Goal: Task Accomplishment & Management: Manage account settings

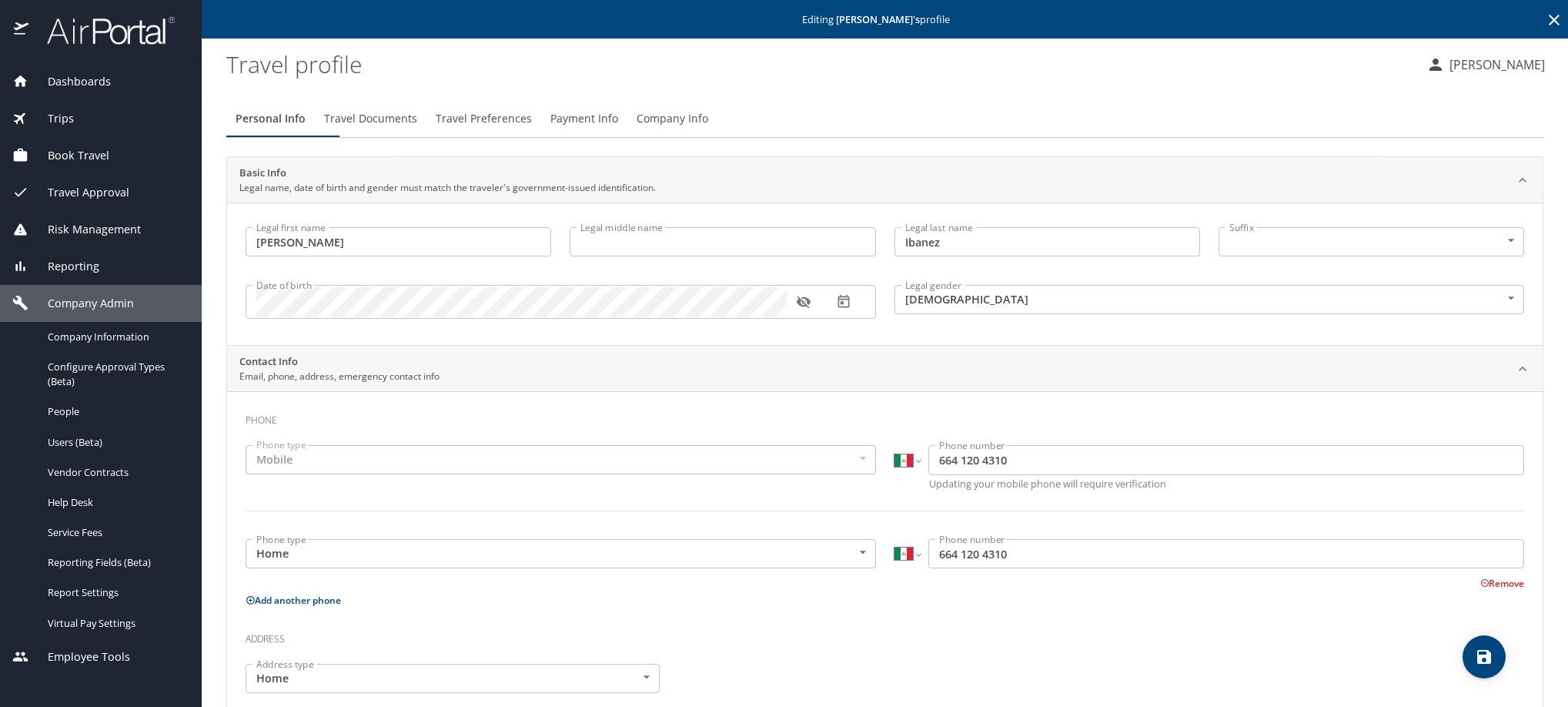
select select "MX"
click at [1545, 28] on icon at bounding box center [1554, 19] width 19 height 19
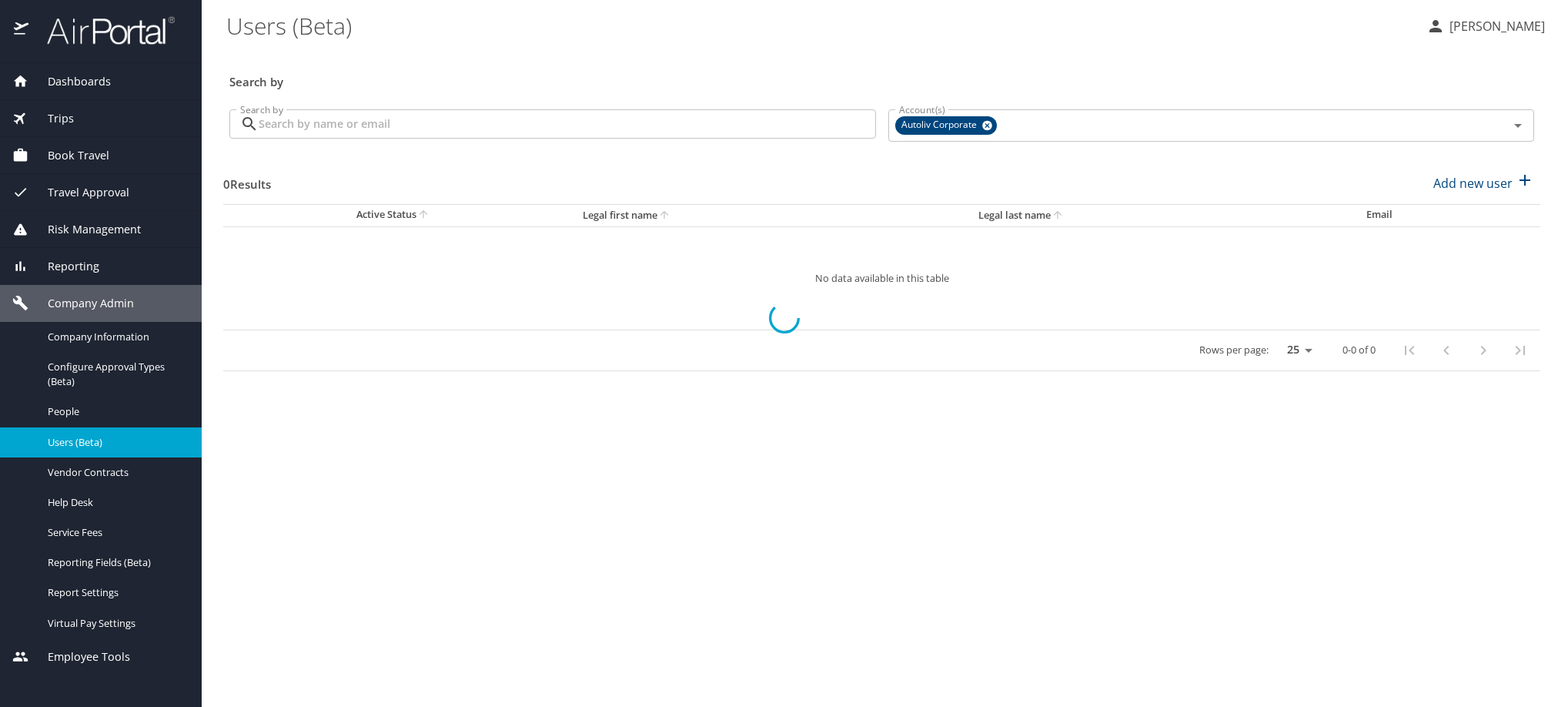
click at [546, 139] on input "Search by" at bounding box center [567, 124] width 618 height 29
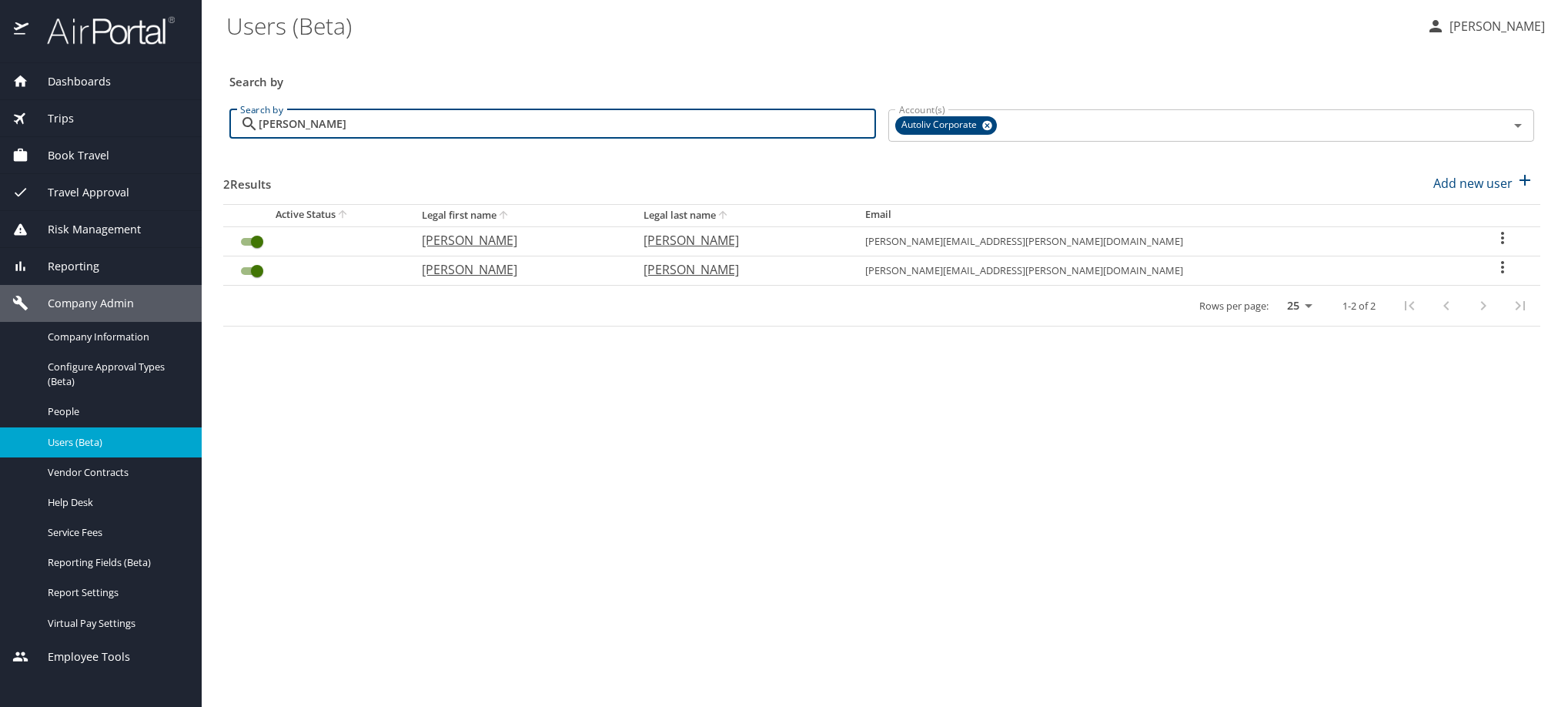
type input "[PERSON_NAME]"
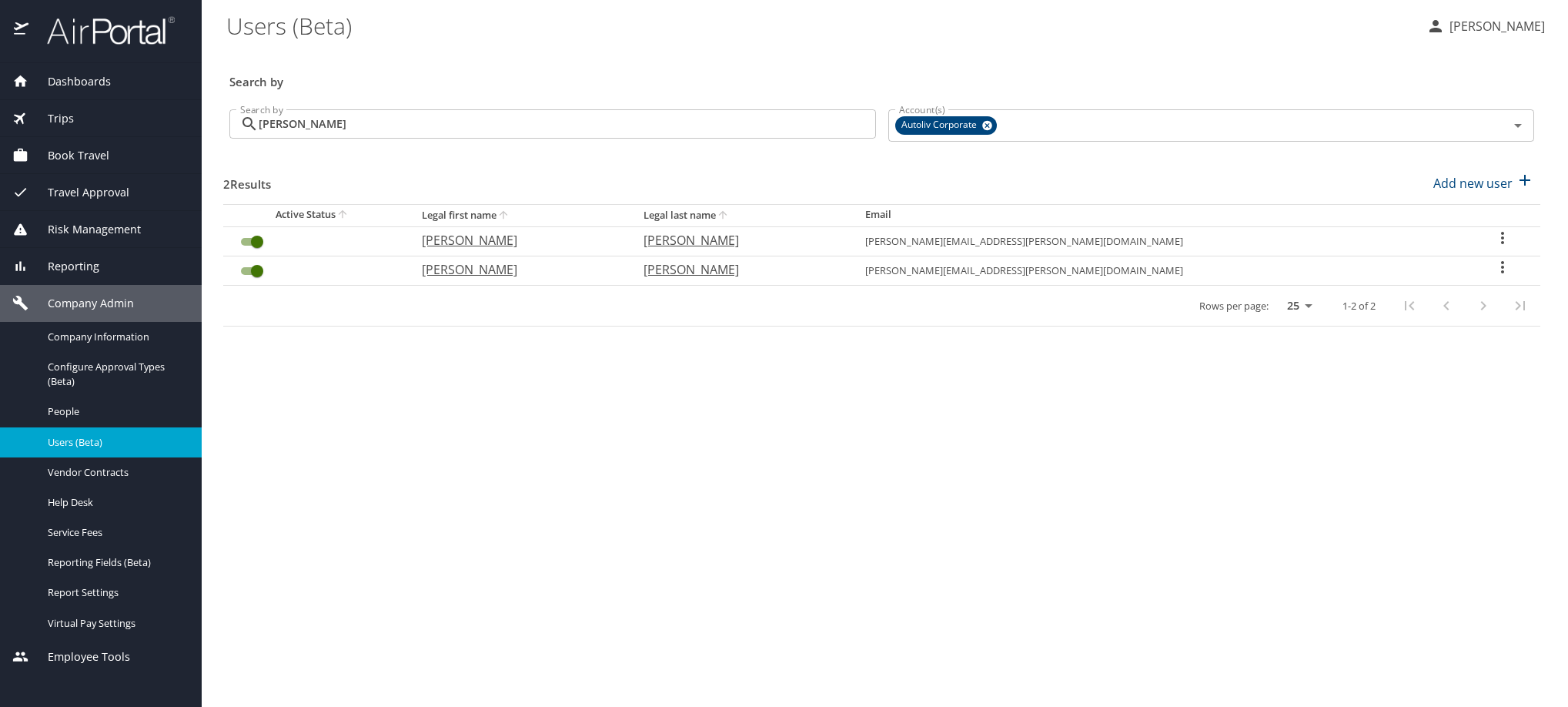
click at [1501, 244] on icon "User Search Table" at bounding box center [1503, 238] width 3 height 12
click at [1368, 278] on p "View profile" at bounding box center [1333, 269] width 67 height 19
select select "US"
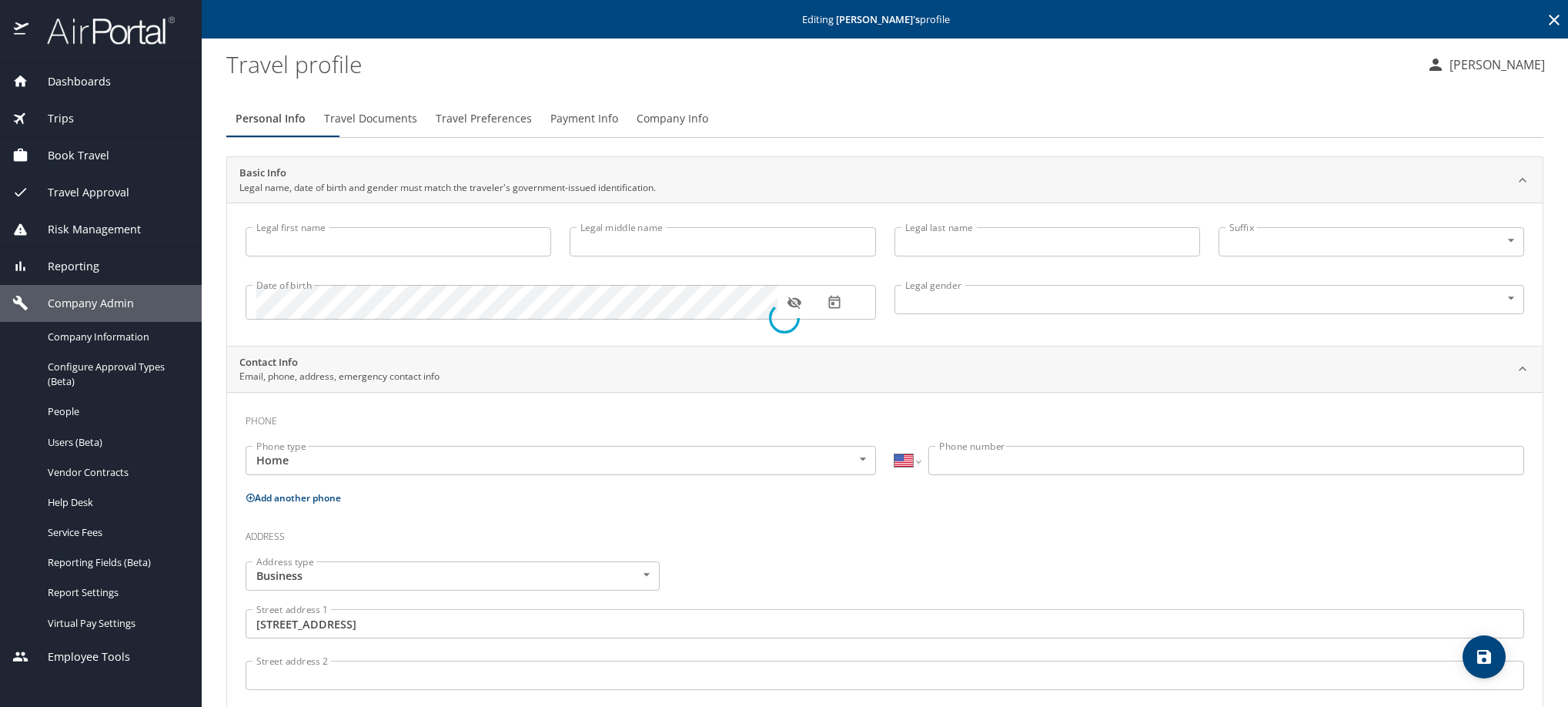
type input "[PERSON_NAME]"
type input "[DEMOGRAPHIC_DATA]"
type input "[PERSON_NAME]"
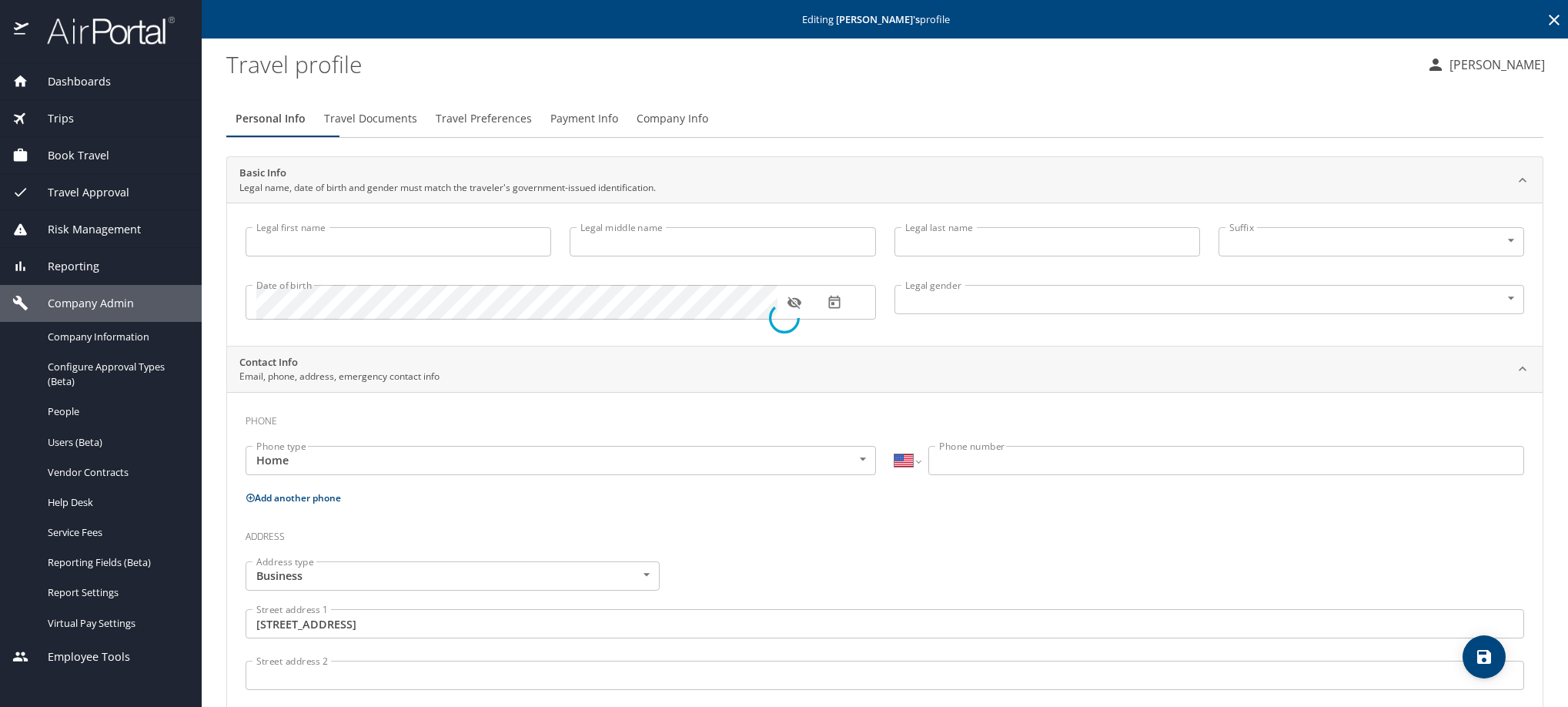
type input "[PERSON_NAME]"
select select "MX"
type input "[PHONE_NUMBER]"
type input "[GEOGRAPHIC_DATA]"
type input "[US_STATE]"
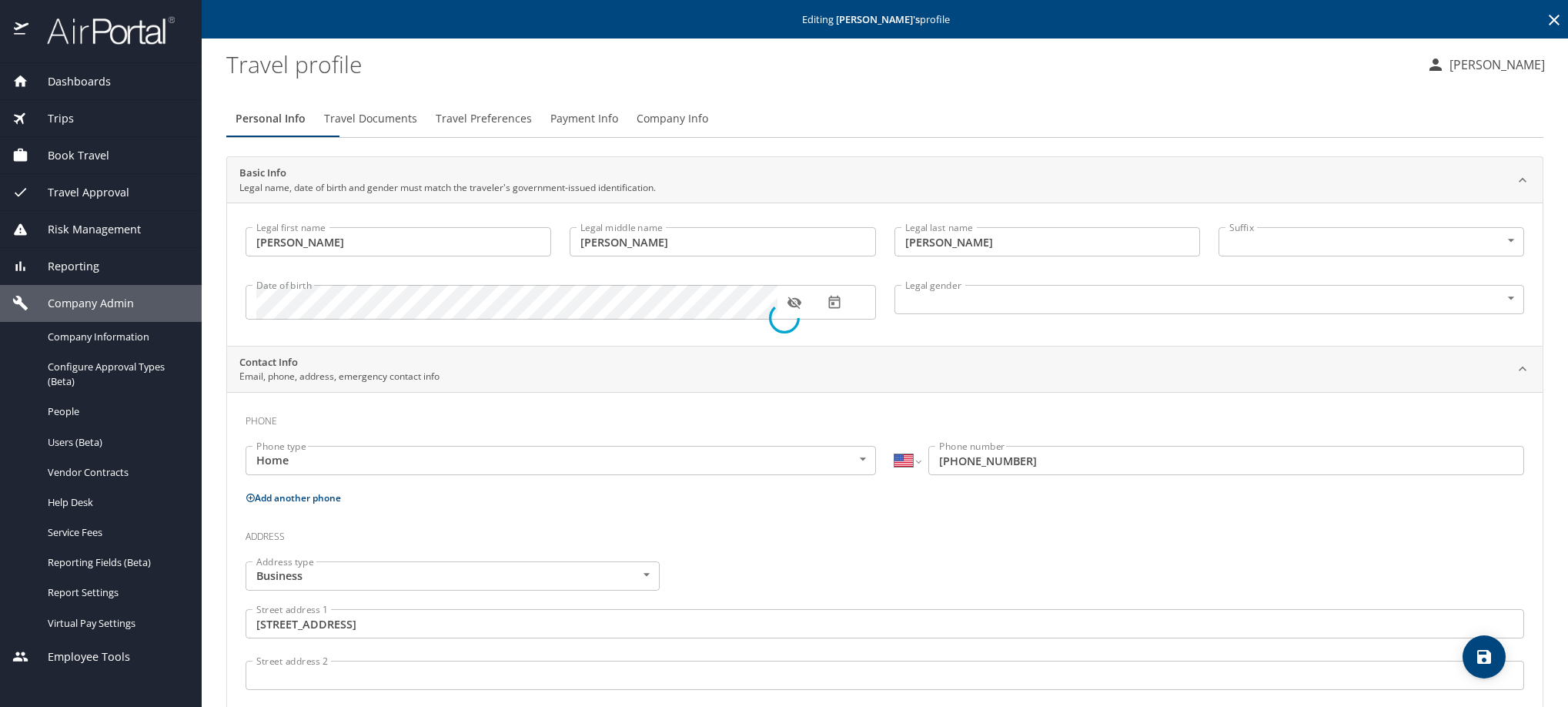
select select "MX"
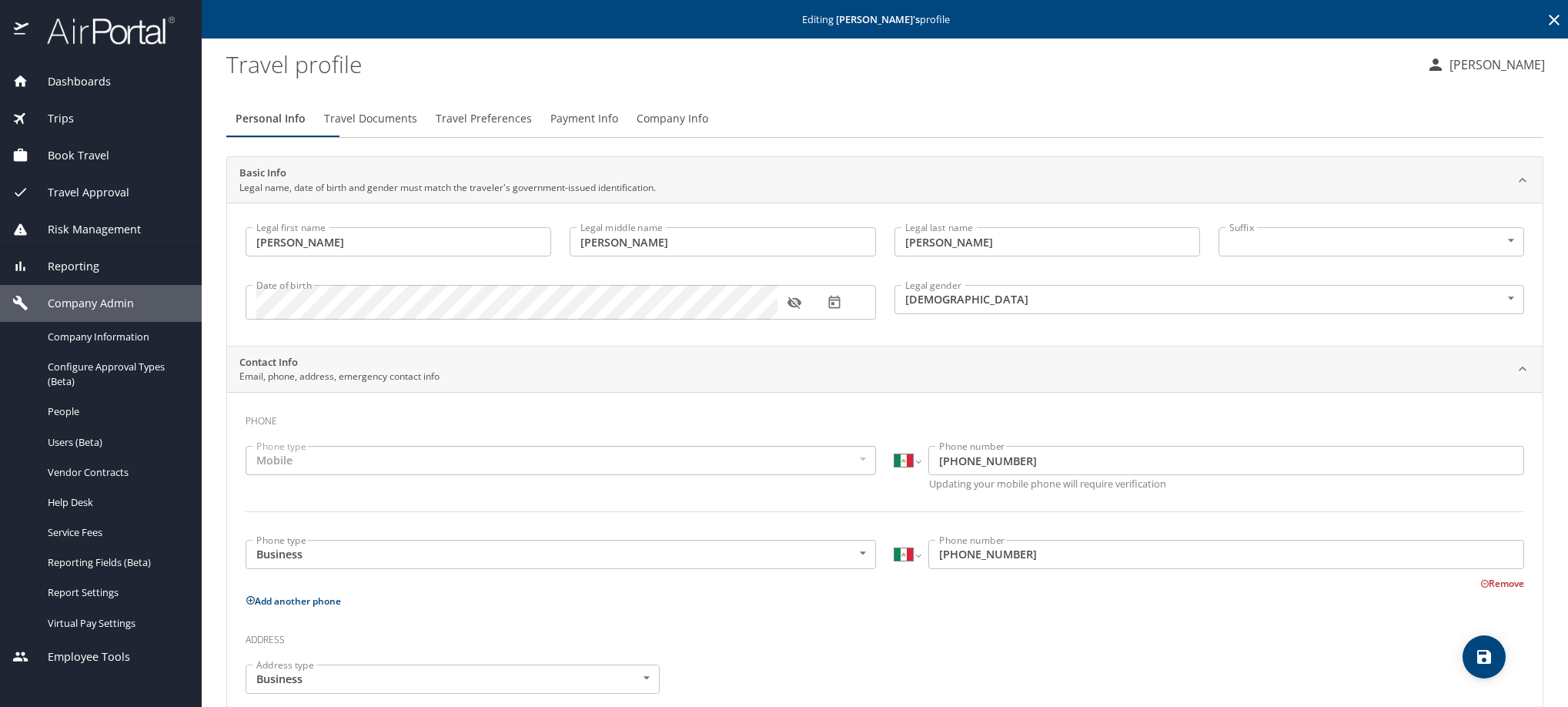
click at [532, 128] on span "Travel Preferences" at bounding box center [484, 119] width 97 height 19
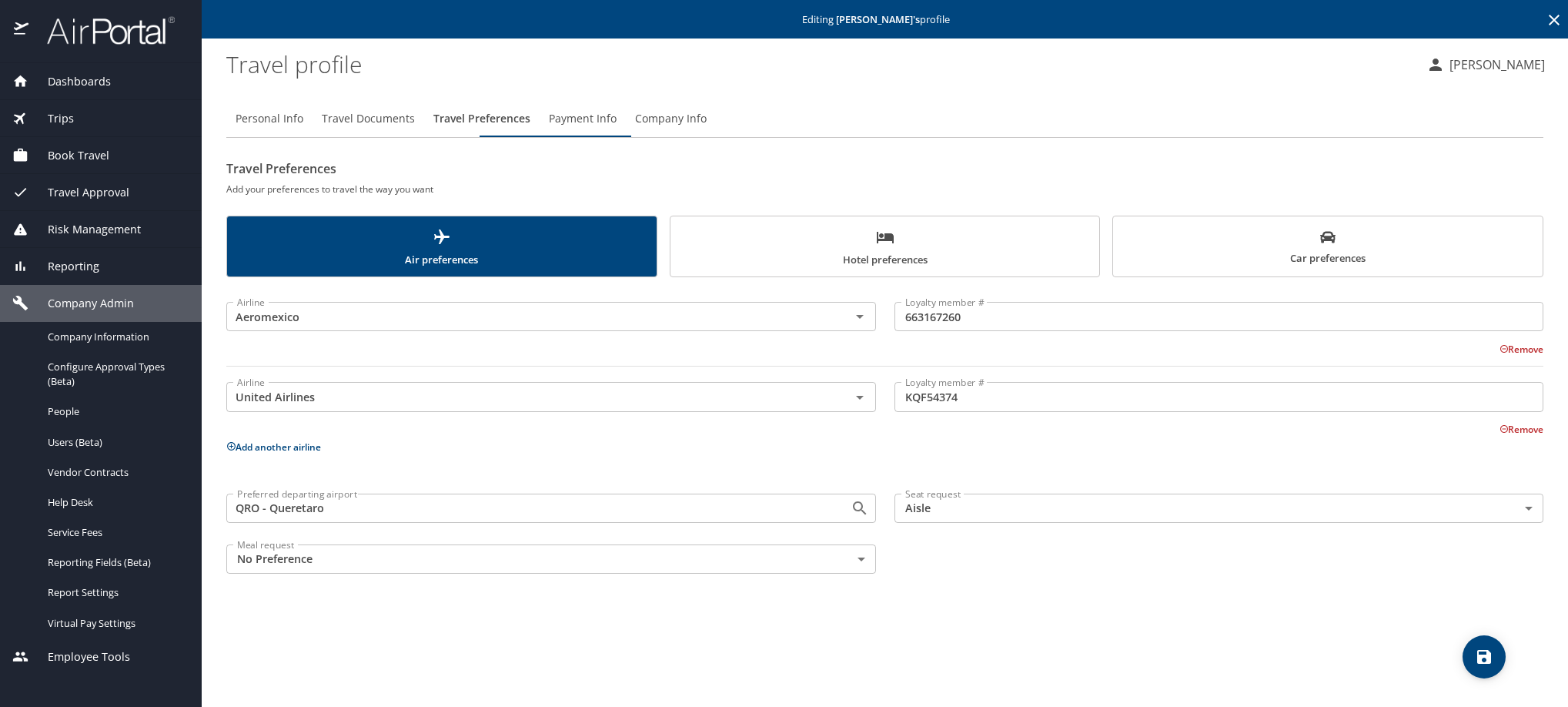
click at [617, 128] on span "Payment Info" at bounding box center [582, 119] width 67 height 19
